Goal: Navigation & Orientation: Find specific page/section

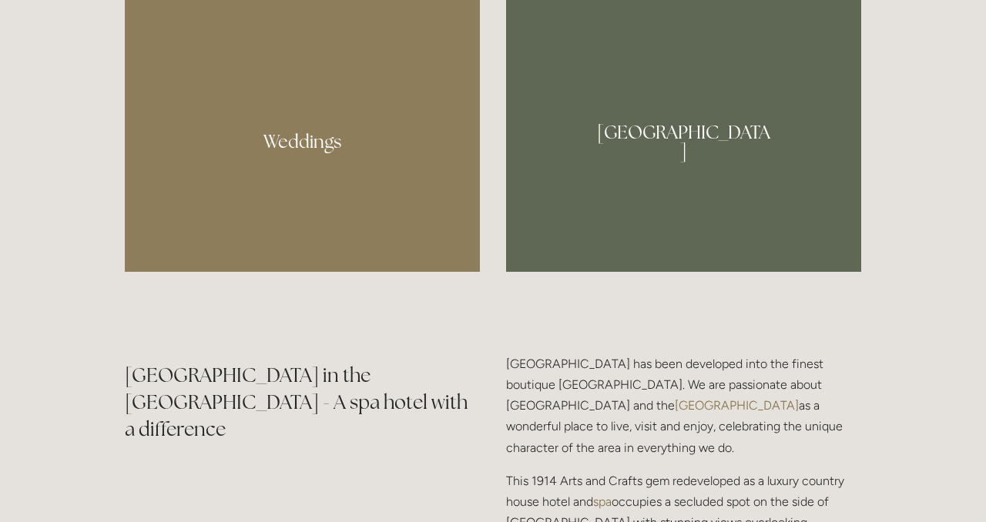
scroll to position [1098, 0]
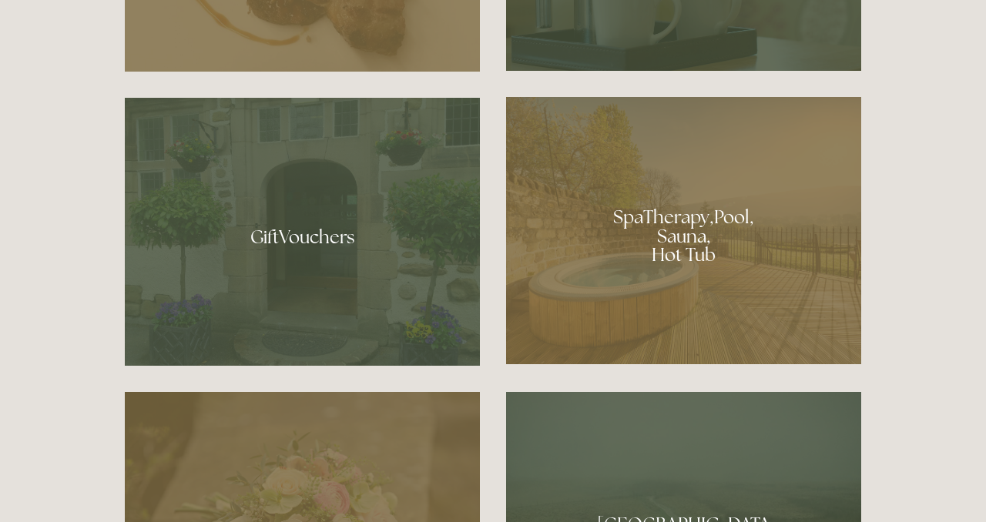
click at [790, 294] on div at bounding box center [683, 230] width 355 height 267
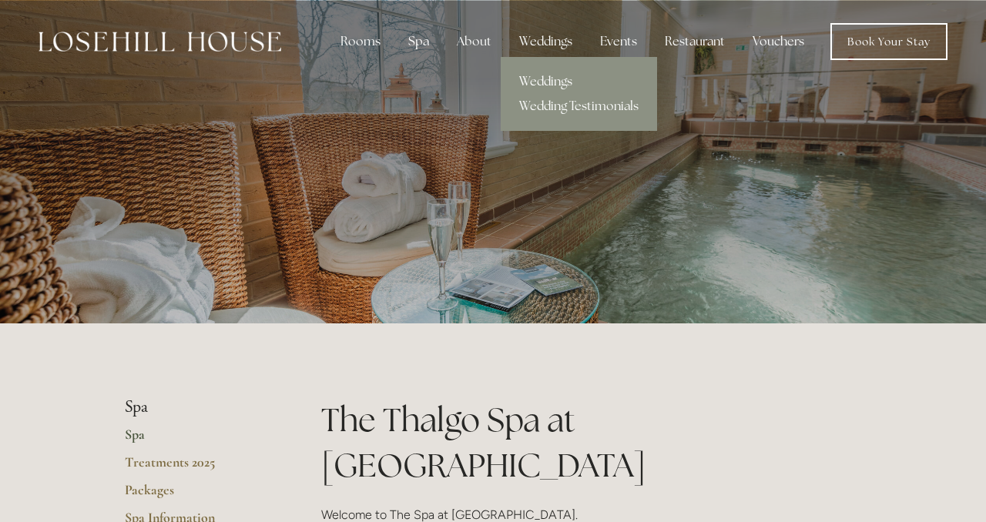
click at [557, 74] on link "Weddings" at bounding box center [579, 81] width 156 height 25
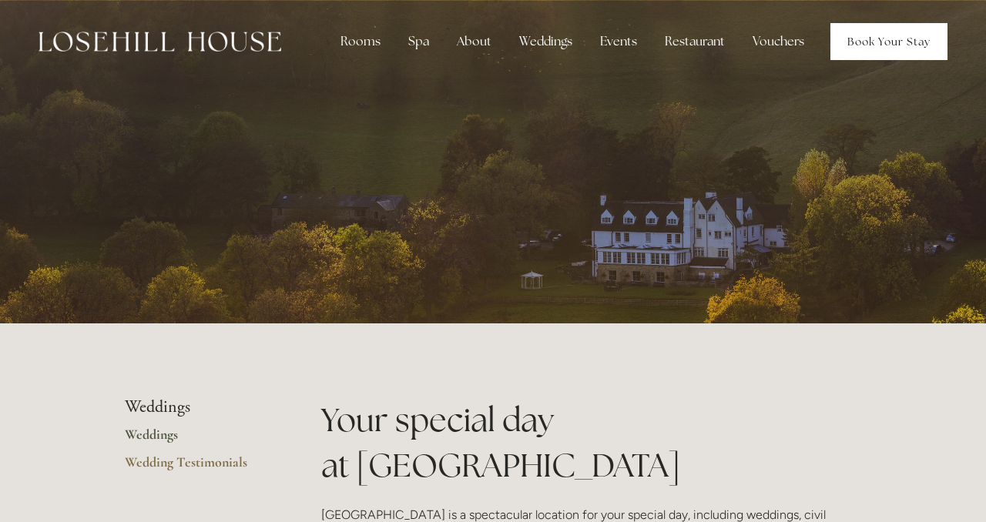
click at [873, 45] on link "Book Your Stay" at bounding box center [888, 41] width 117 height 37
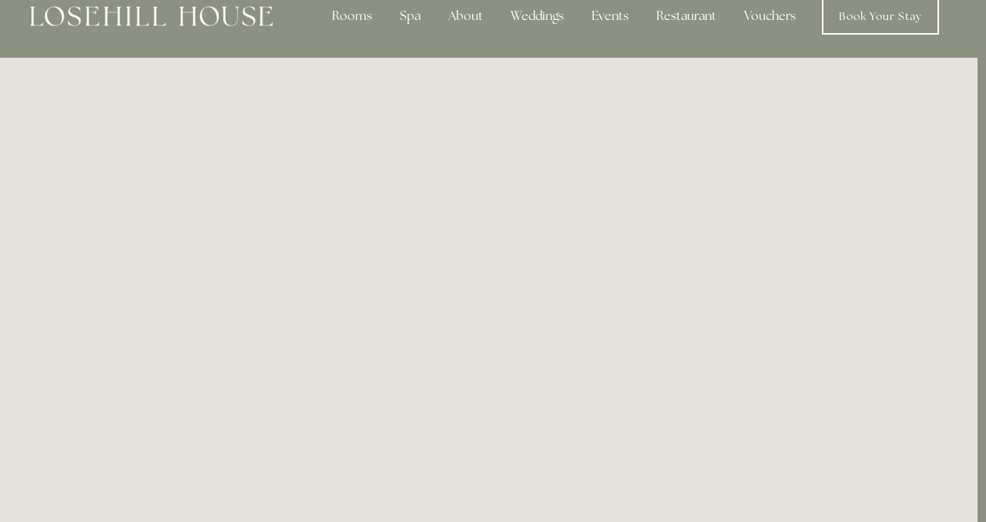
scroll to position [0, 8]
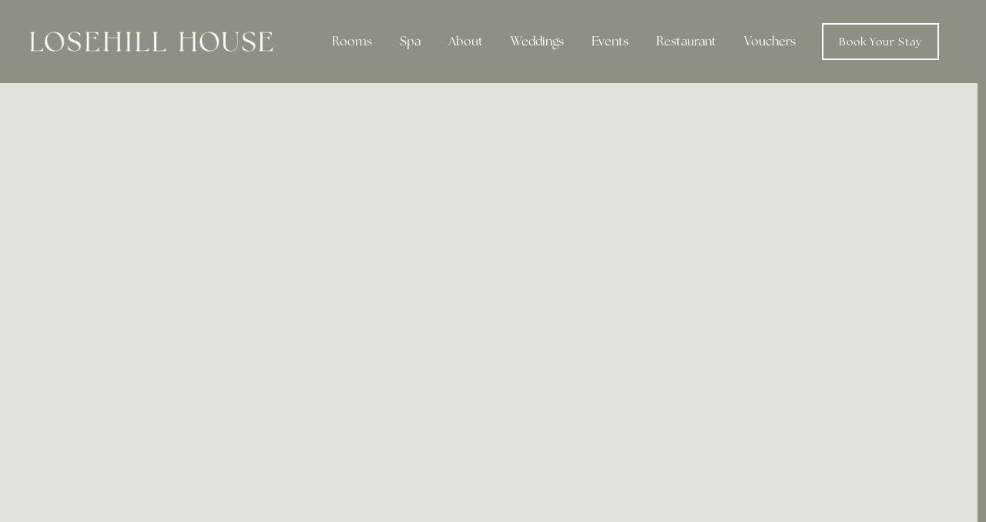
click at [176, 52] on div at bounding box center [151, 41] width 243 height 37
click at [240, 27] on div at bounding box center [151, 41] width 243 height 37
click at [240, 55] on div at bounding box center [151, 41] width 243 height 37
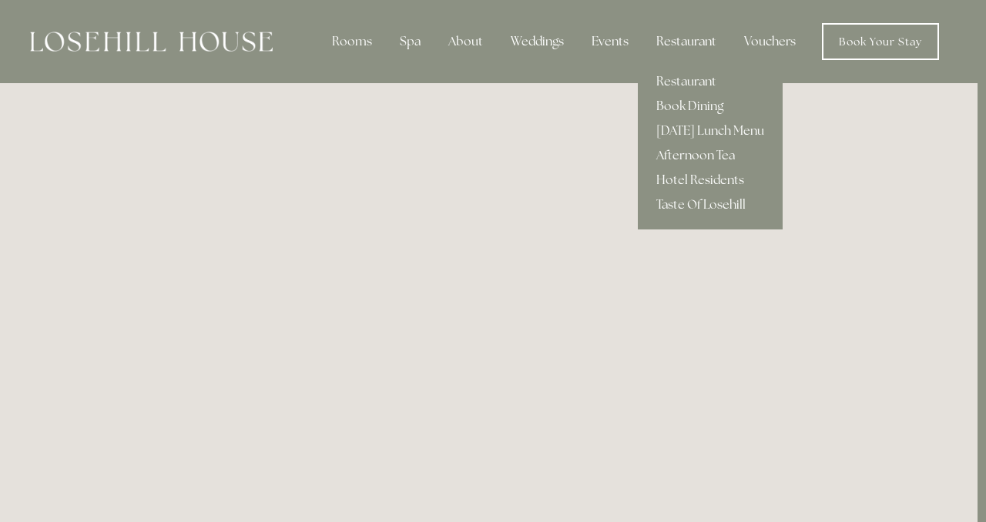
click at [719, 46] on div "Restaurant" at bounding box center [686, 41] width 85 height 31
